Goal: Task Accomplishment & Management: Use online tool/utility

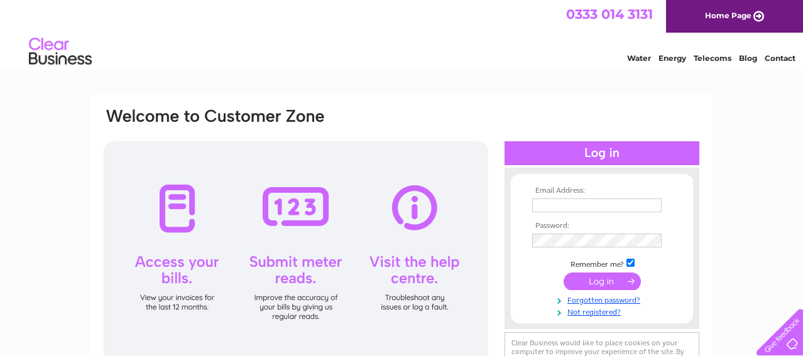
type input "morvynbell@yahoo.com"
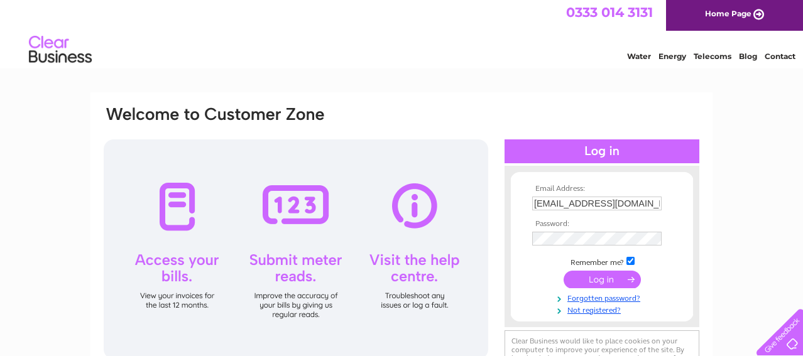
click at [591, 280] on input "submit" at bounding box center [602, 280] width 77 height 18
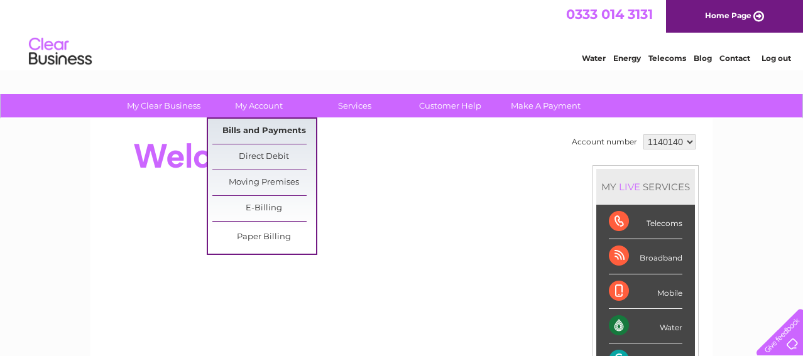
click at [256, 129] on link "Bills and Payments" at bounding box center [264, 131] width 104 height 25
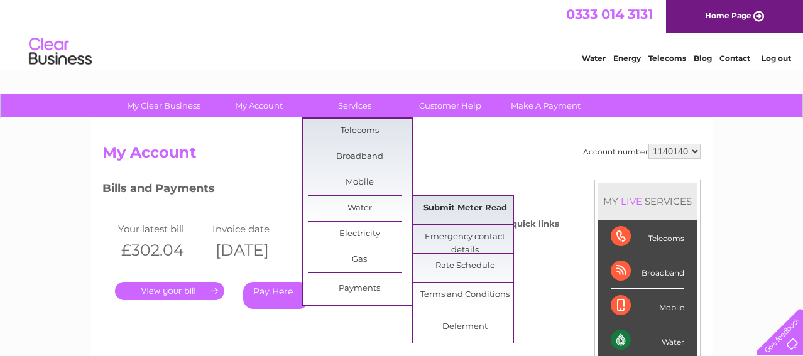
click at [450, 204] on link "Submit Meter Read" at bounding box center [465, 208] width 104 height 25
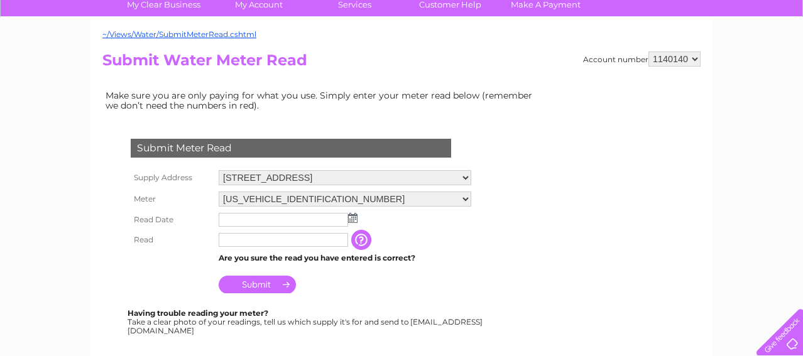
scroll to position [111, 0]
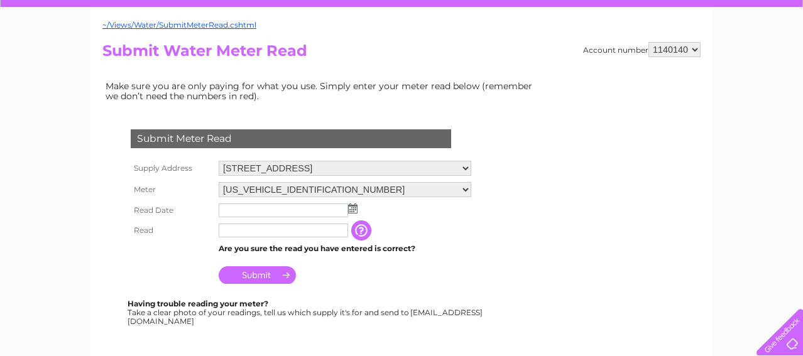
click at [352, 208] on img at bounding box center [352, 209] width 9 height 10
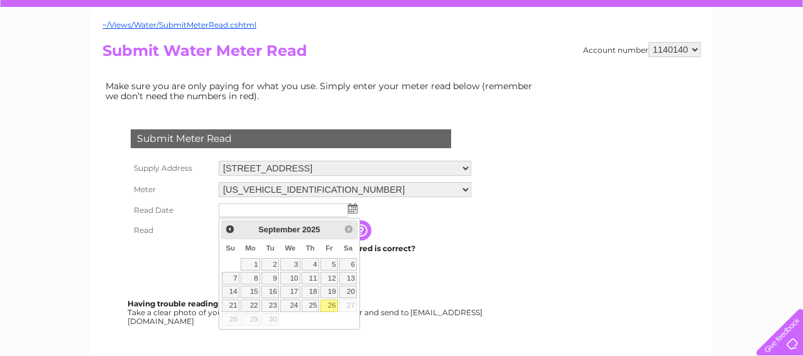
click at [332, 305] on link "26" at bounding box center [329, 306] width 18 height 13
type input "2025/09/26"
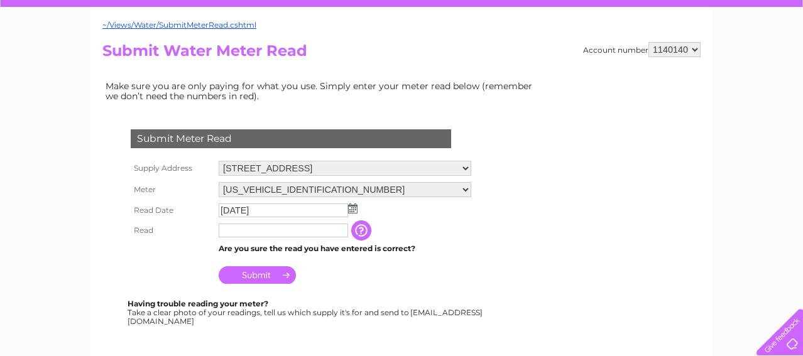
click at [245, 232] on input "text" at bounding box center [283, 231] width 129 height 14
type input "00016"
click at [258, 273] on input "Submit" at bounding box center [257, 275] width 77 height 18
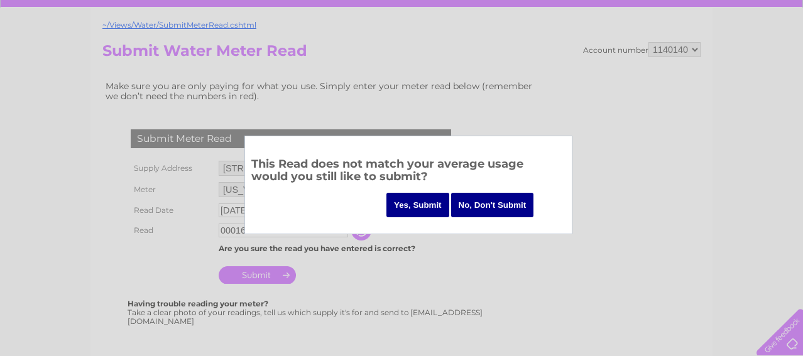
click at [417, 202] on input "Yes, Submit" at bounding box center [417, 205] width 63 height 25
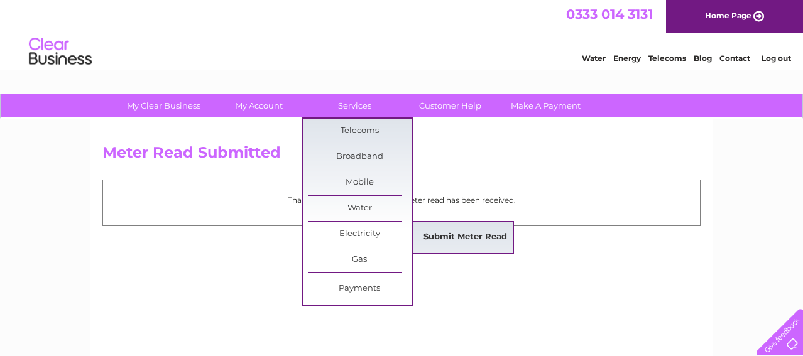
click at [450, 231] on link "Submit Meter Read" at bounding box center [465, 237] width 104 height 25
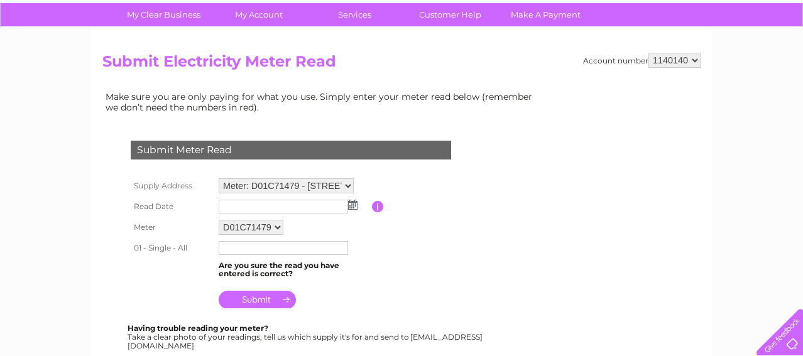
scroll to position [94, 0]
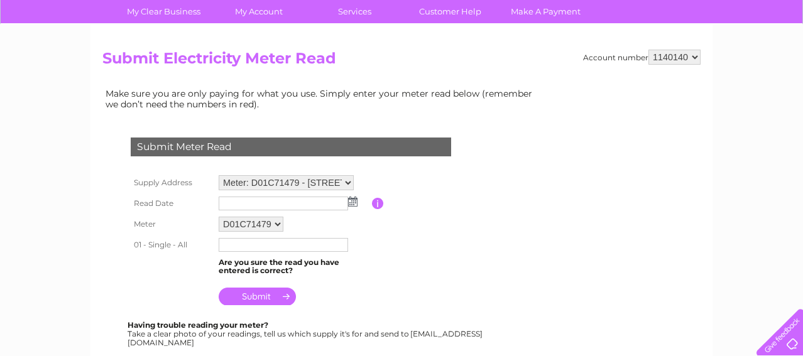
click at [352, 202] on img at bounding box center [352, 202] width 9 height 10
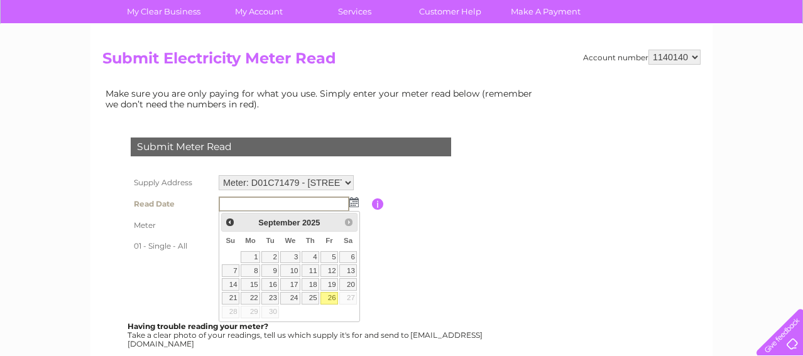
click at [332, 298] on link "26" at bounding box center [329, 298] width 18 height 13
type input "2025/09/26"
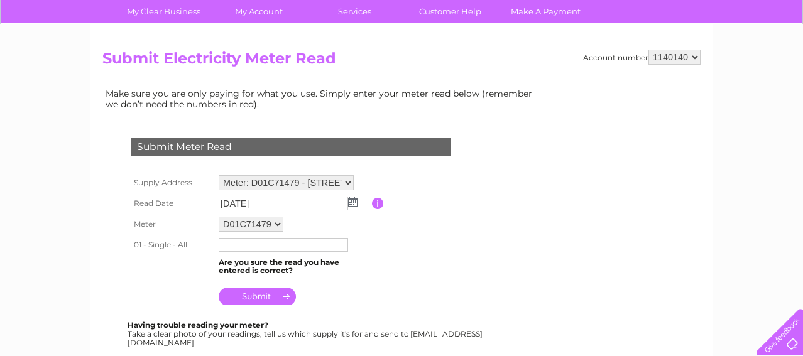
click at [250, 242] on input "text" at bounding box center [283, 245] width 129 height 14
type input "45688"
click at [255, 296] on input "submit" at bounding box center [257, 298] width 77 height 18
